Goal: Download file/media

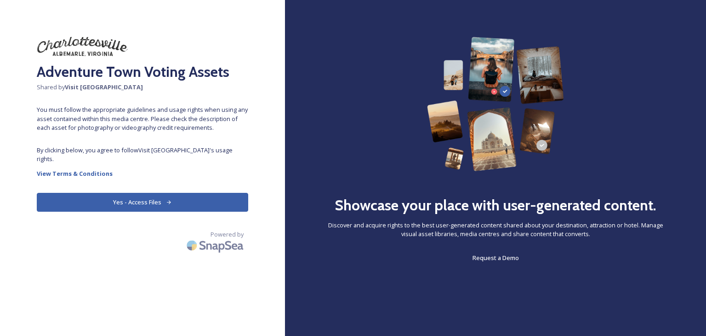
click at [156, 193] on button "Yes - Access Files" at bounding box center [142, 202] width 211 height 19
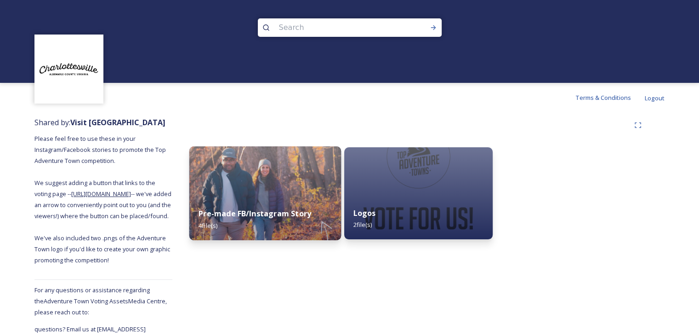
click at [283, 221] on div "Pre-made FB/Instagram Story 4 file(s)" at bounding box center [265, 219] width 152 height 42
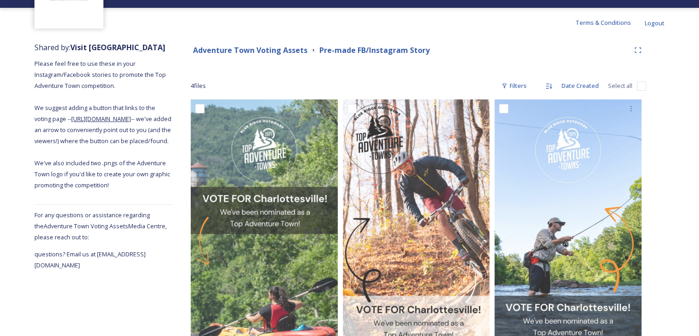
scroll to position [74, 0]
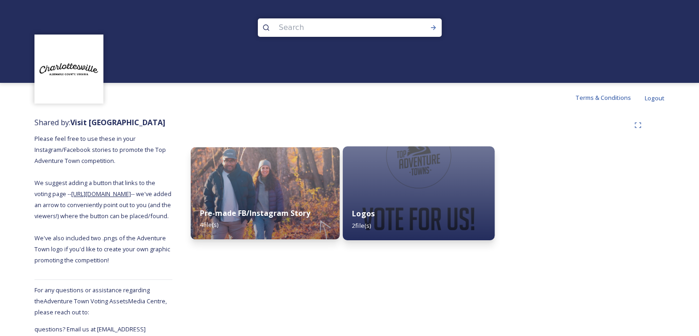
click at [386, 184] on img at bounding box center [418, 193] width 152 height 94
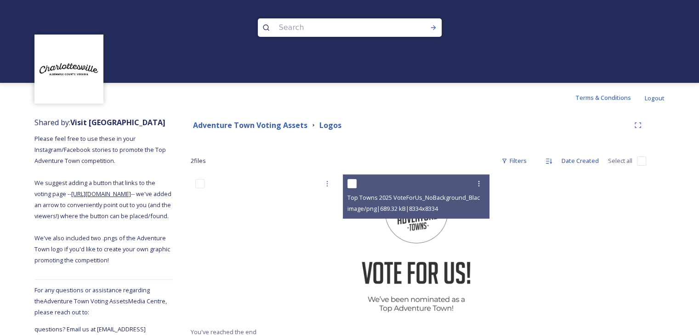
scroll to position [20, 0]
